Goal: Task Accomplishment & Management: Complete application form

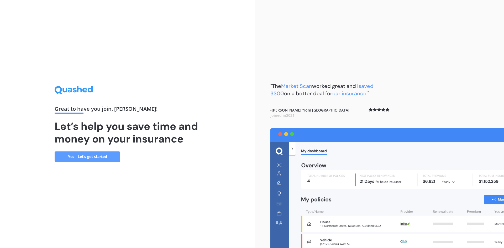
click at [89, 157] on link "Yes - Let’s get started" at bounding box center [88, 157] width 66 height 11
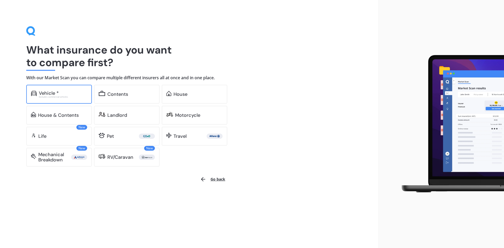
click at [46, 95] on div "Vehicle *" at bounding box center [49, 93] width 20 height 5
